Goal: Task Accomplishment & Management: Use online tool/utility

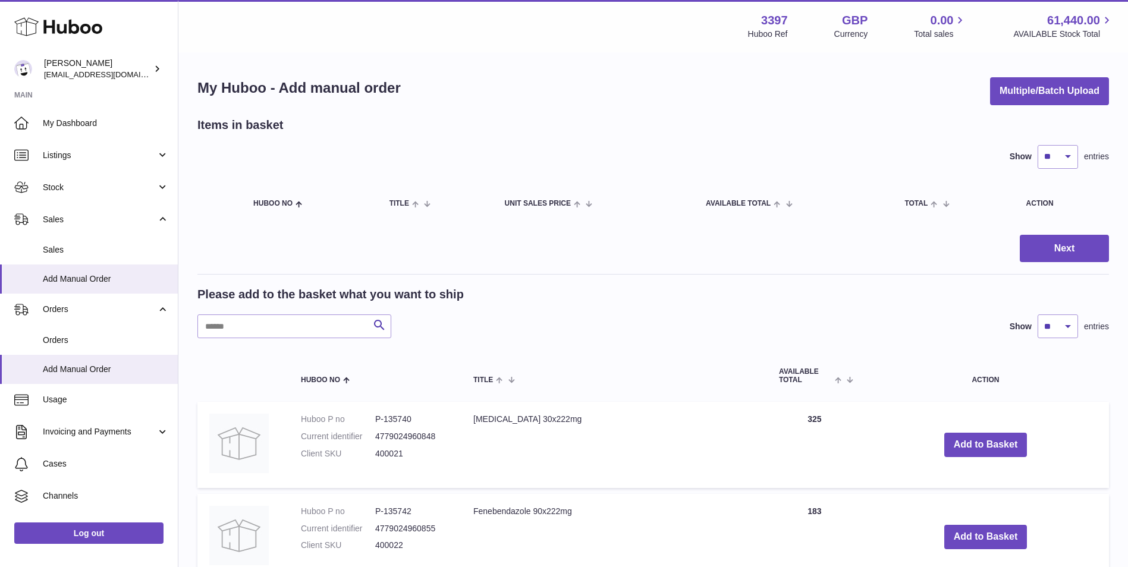
click at [62, 345] on span "Orders" at bounding box center [106, 340] width 126 height 11
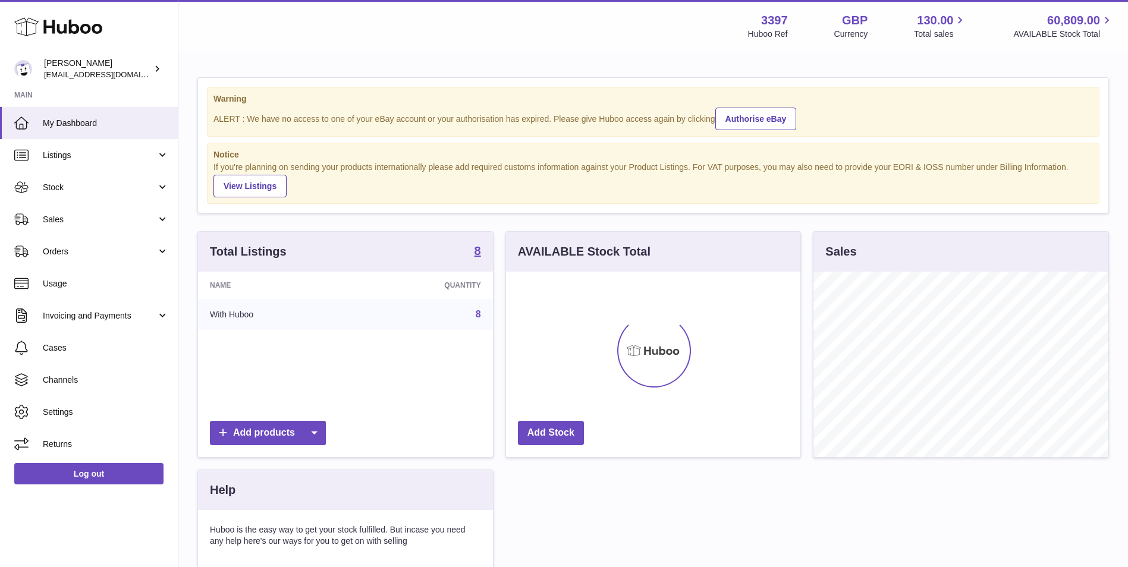
scroll to position [186, 294]
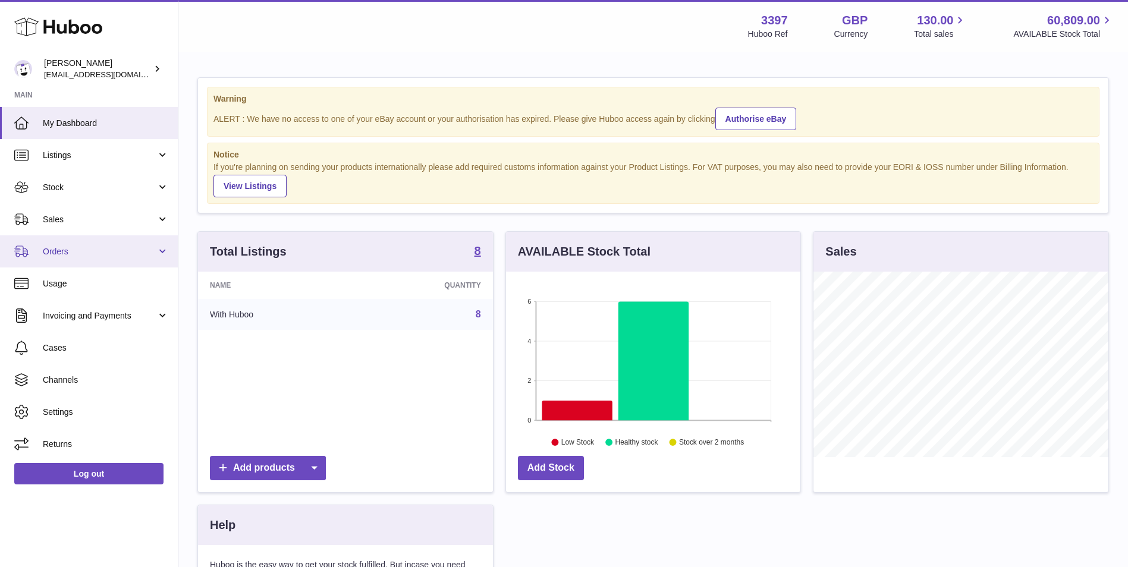
drag, startPoint x: 60, startPoint y: 247, endPoint x: 57, endPoint y: 253, distance: 7.5
click at [60, 247] on span "Orders" at bounding box center [100, 251] width 114 height 11
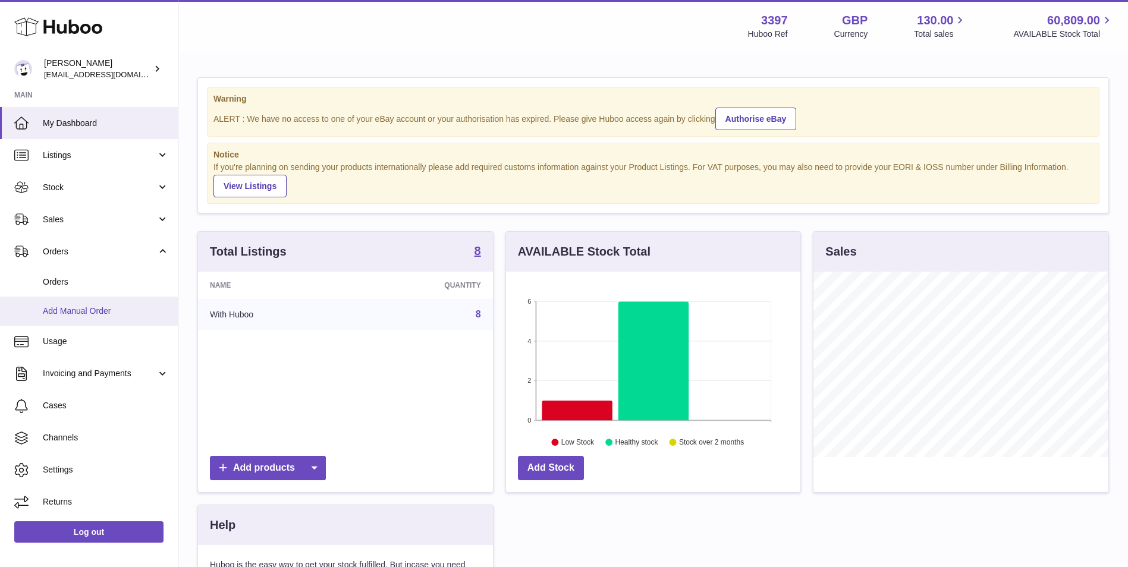
click at [54, 310] on span "Add Manual Order" at bounding box center [106, 311] width 126 height 11
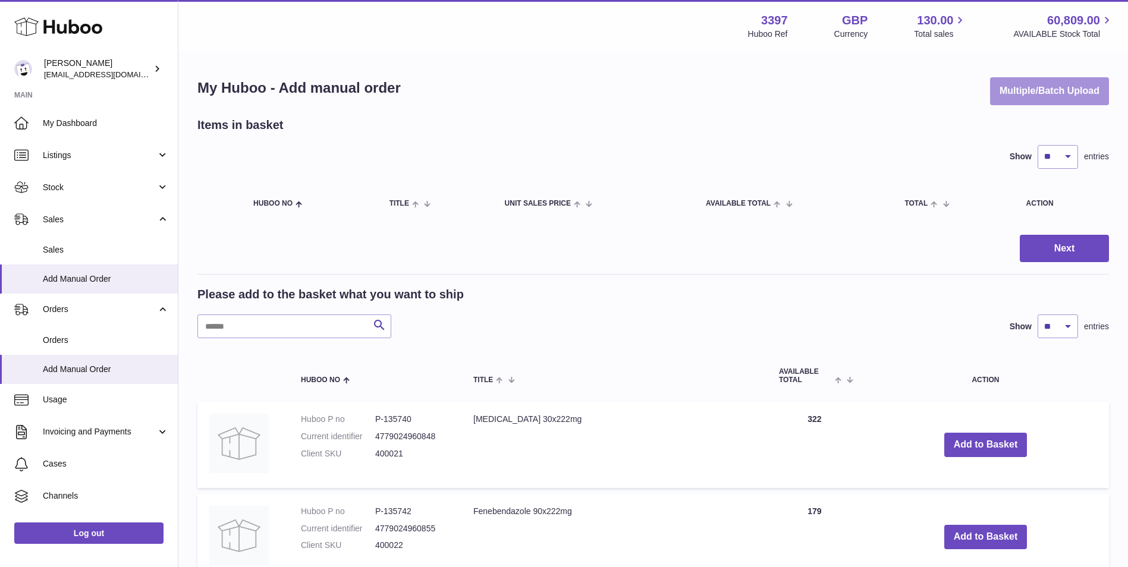
click at [1034, 80] on button "Multiple/Batch Upload" at bounding box center [1049, 91] width 119 height 28
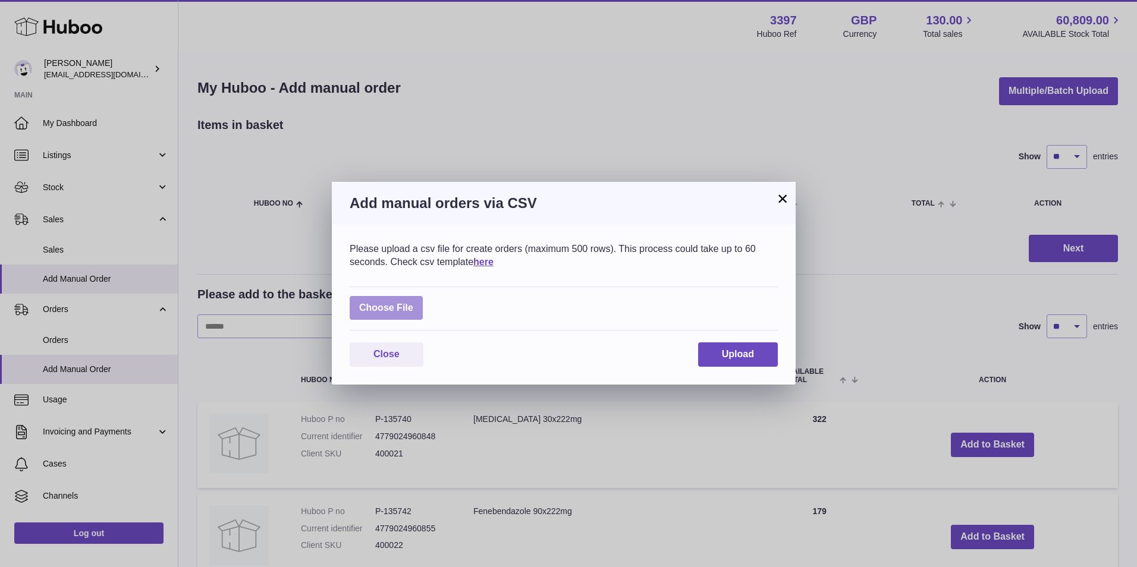
click at [381, 305] on label at bounding box center [386, 308] width 73 height 24
click at [413, 303] on input "file" at bounding box center [413, 302] width 1 height 1
type input "**********"
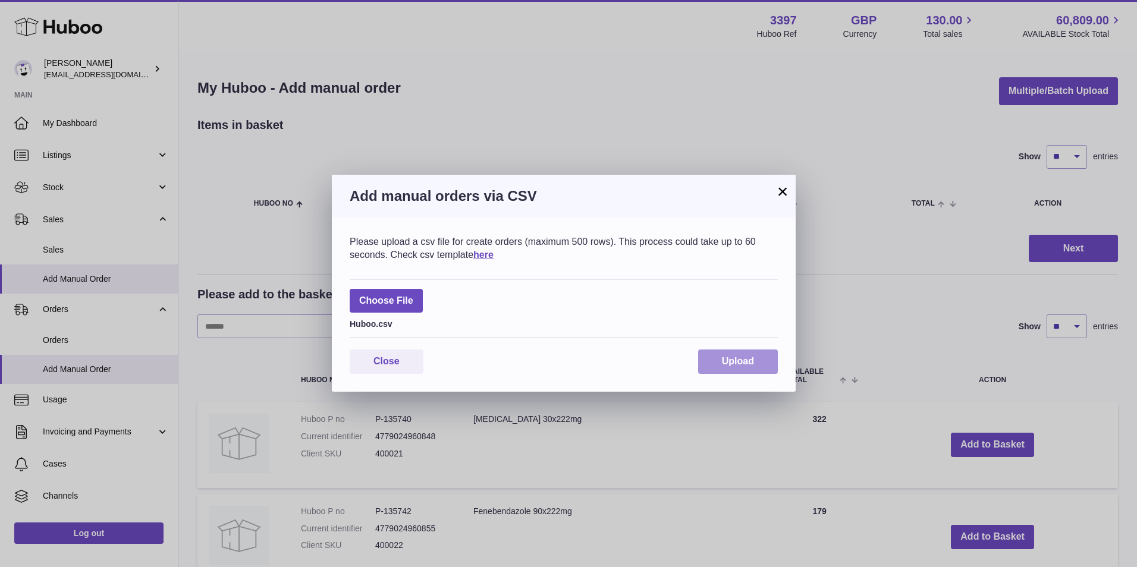
click at [755, 359] on button "Upload" at bounding box center [738, 362] width 80 height 24
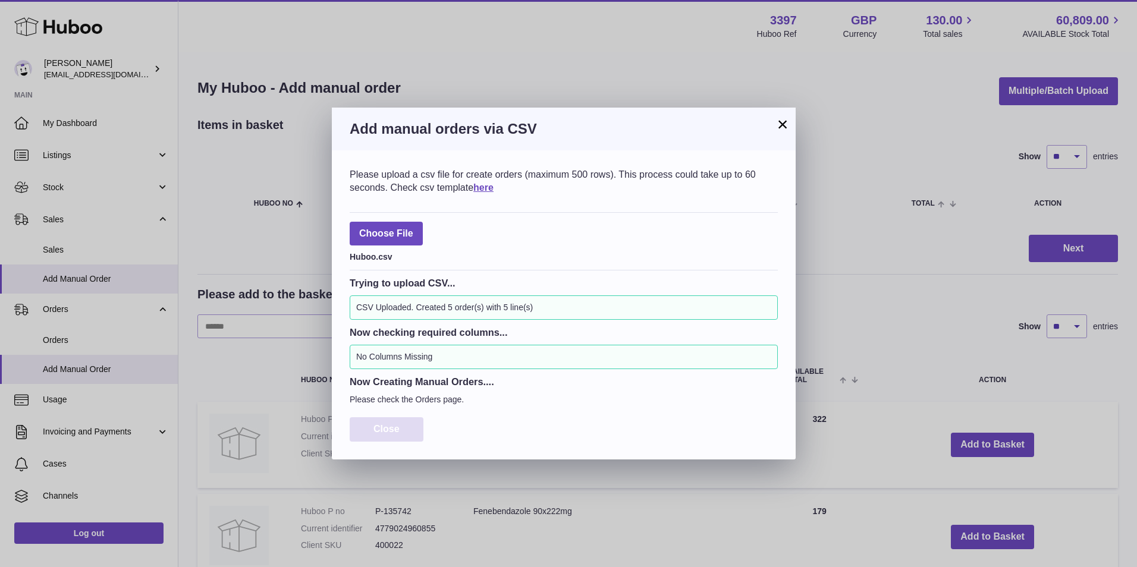
click at [382, 427] on span "Close" at bounding box center [387, 429] width 26 height 10
